Goal: Transaction & Acquisition: Book appointment/travel/reservation

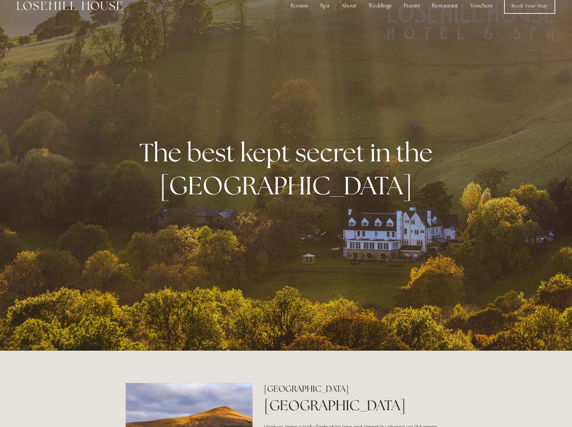
scroll to position [13, 0]
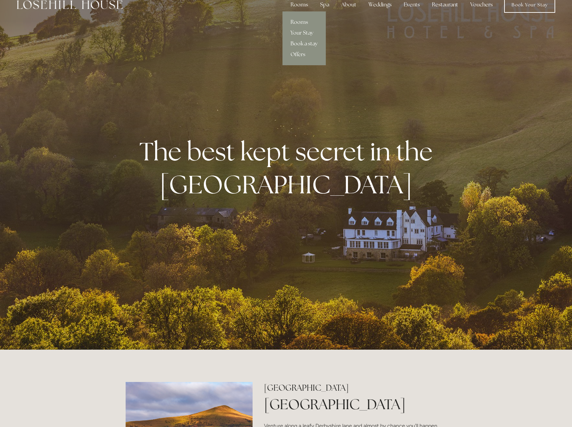
click at [302, 4] on div "Rooms" at bounding box center [299, 4] width 28 height 13
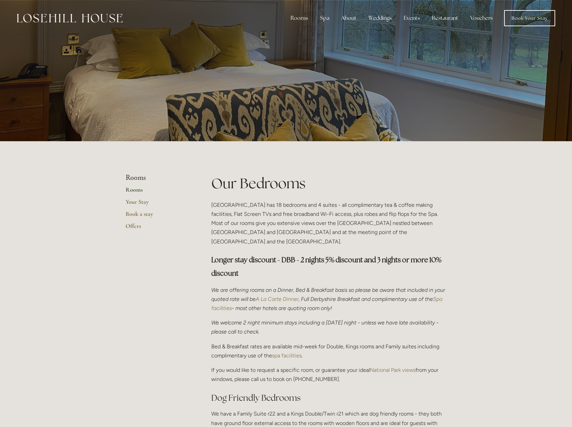
drag, startPoint x: 575, startPoint y: 49, endPoint x: 568, endPoint y: 73, distance: 25.1
click at [568, 73] on div at bounding box center [286, 70] width 572 height 141
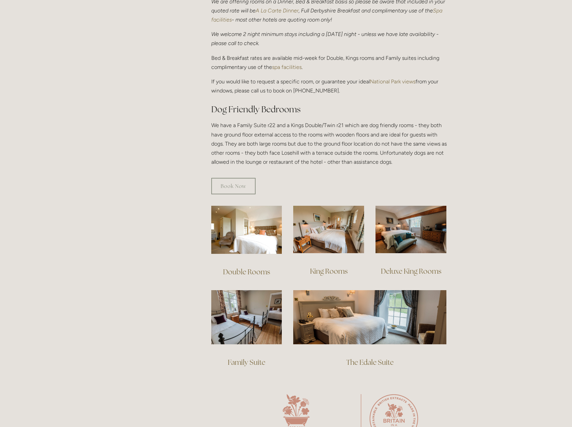
scroll to position [292, 0]
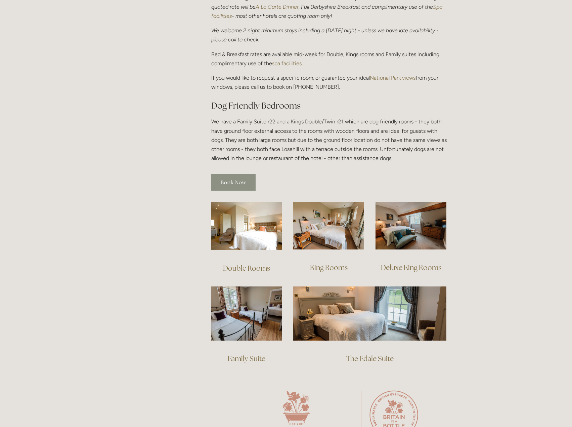
click at [218, 177] on link "Book Now" at bounding box center [233, 182] width 44 height 16
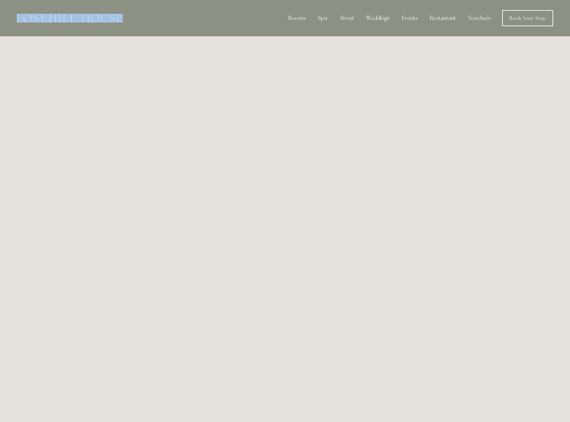
drag, startPoint x: 129, startPoint y: 18, endPoint x: 28, endPoint y: 20, distance: 100.8
click at [28, 20] on div "Rooms Rooms Your Stay Book a stay Offers Spa About" at bounding box center [285, 18] width 556 height 36
copy div
